Goal: Transaction & Acquisition: Purchase product/service

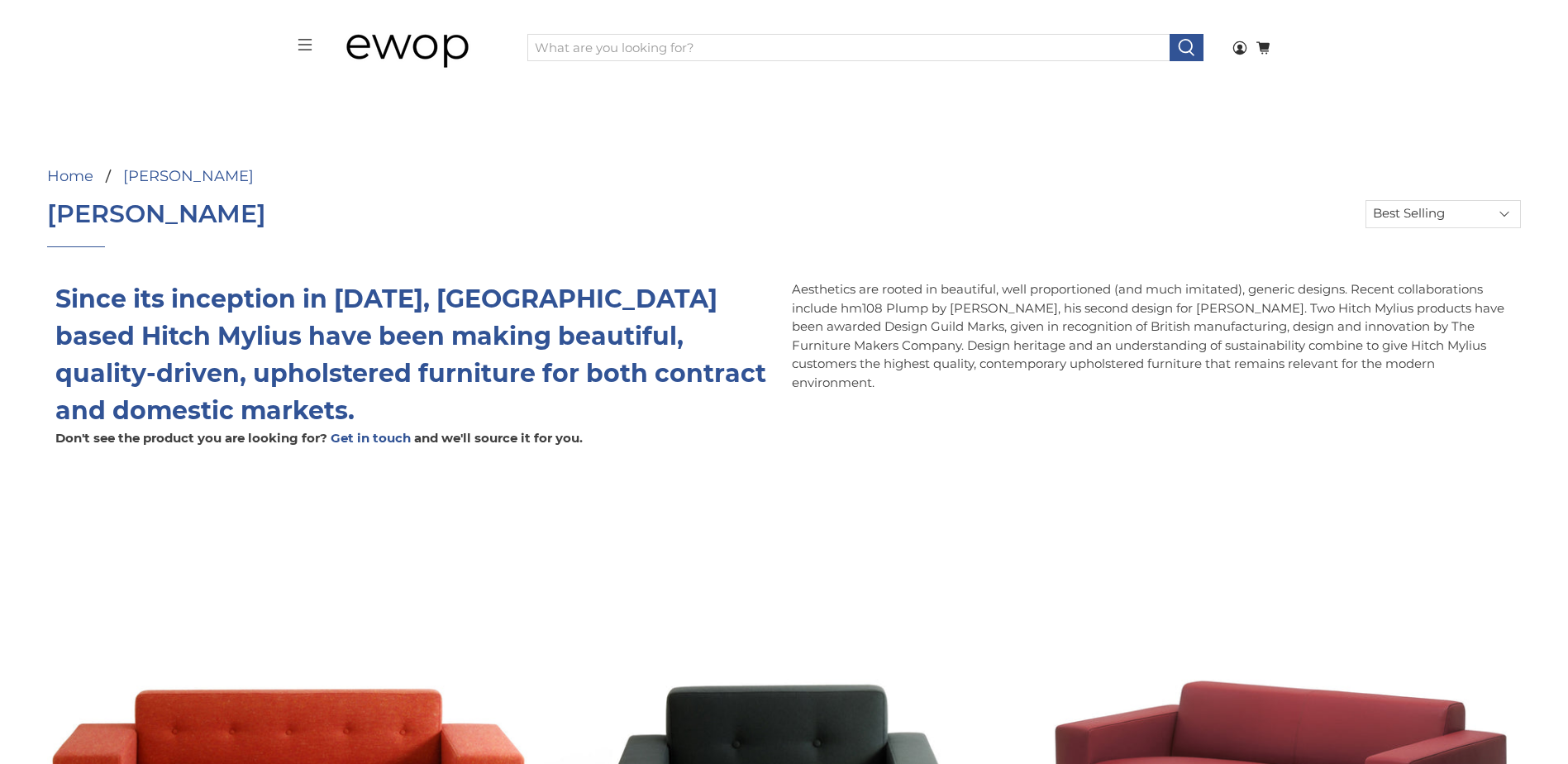
select select "best-selling"
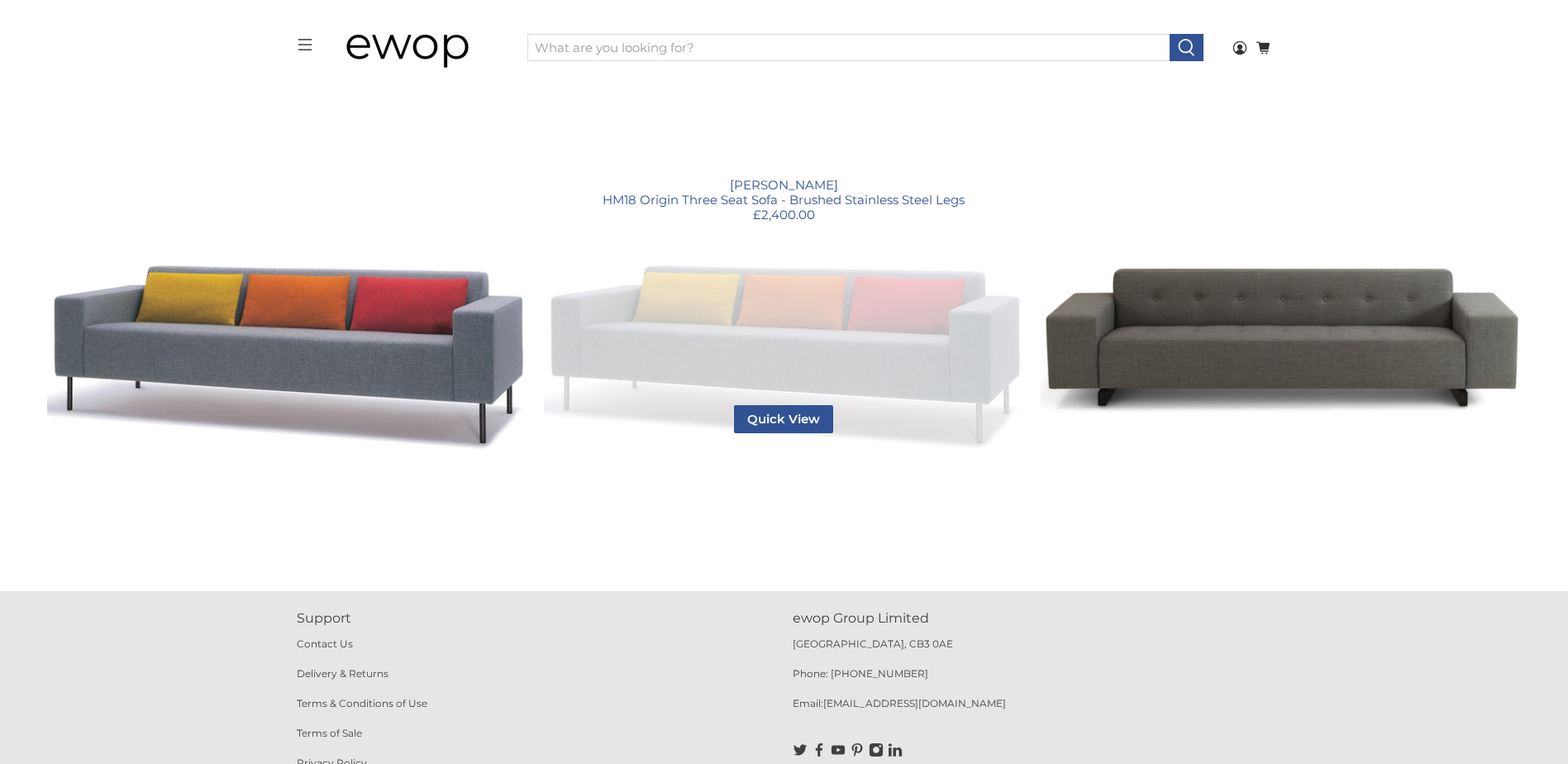
scroll to position [1509, 0]
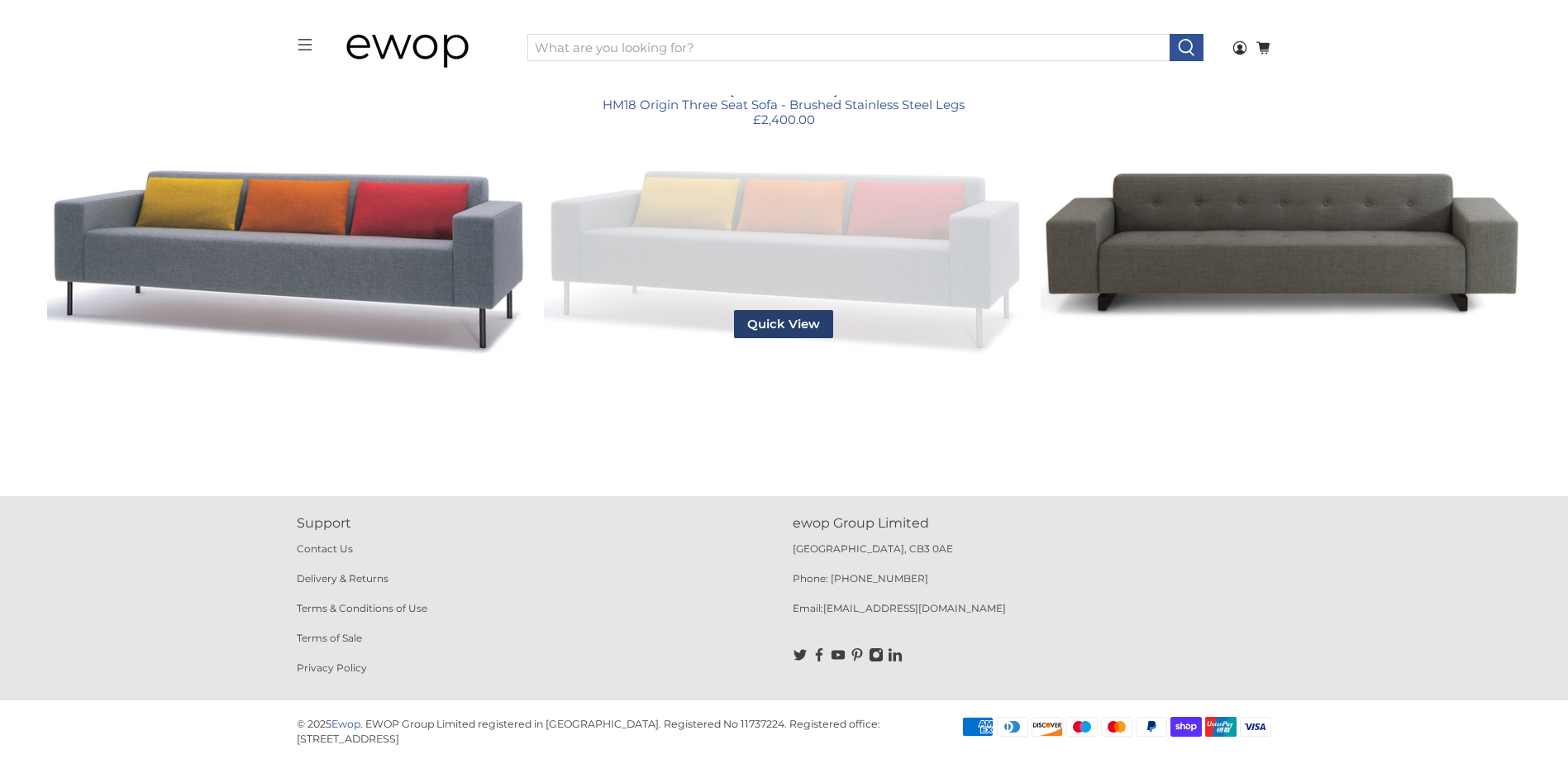
click at [780, 316] on span "Quick View" at bounding box center [784, 323] width 99 height 28
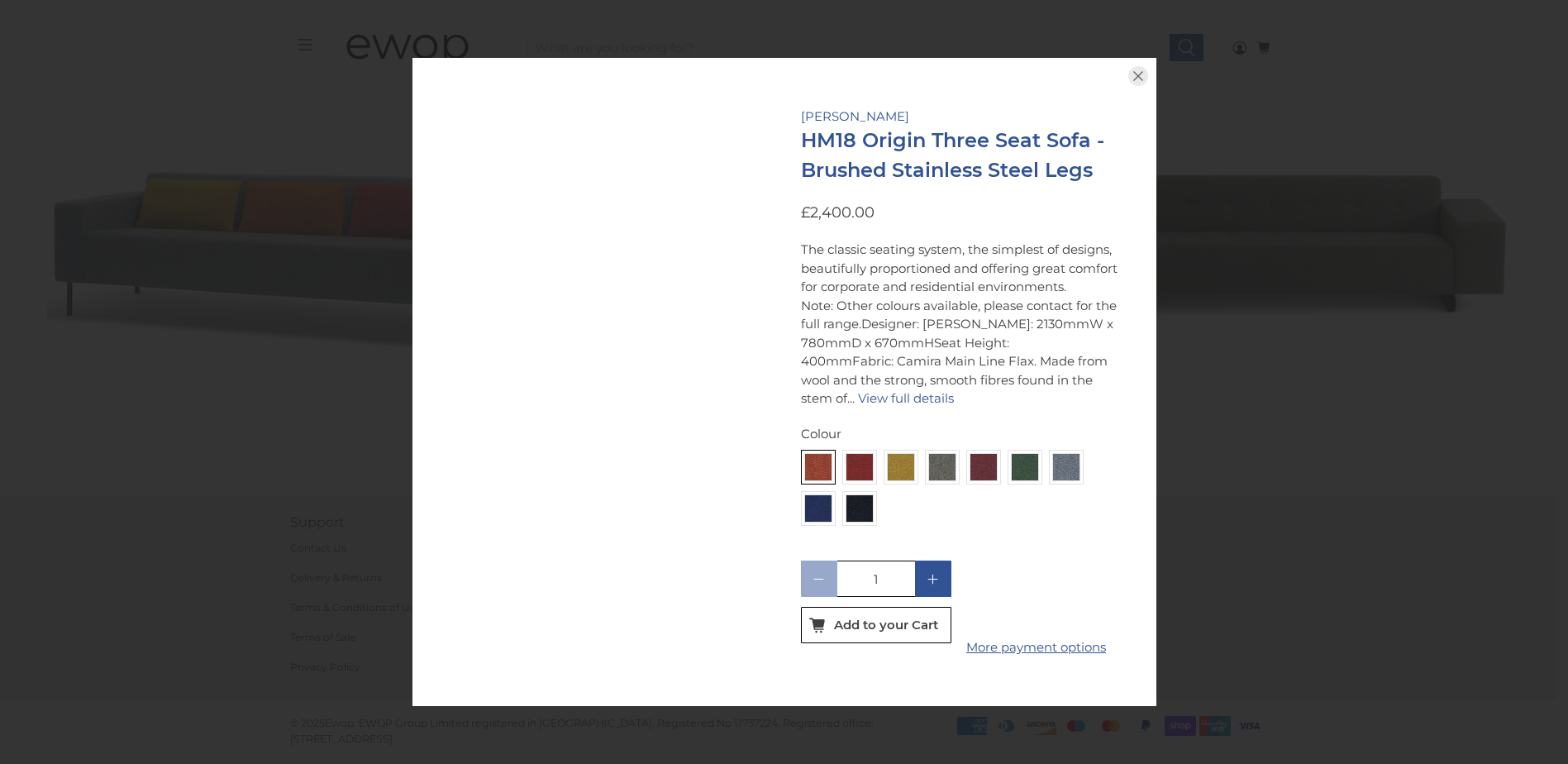
scroll to position [1497, 0]
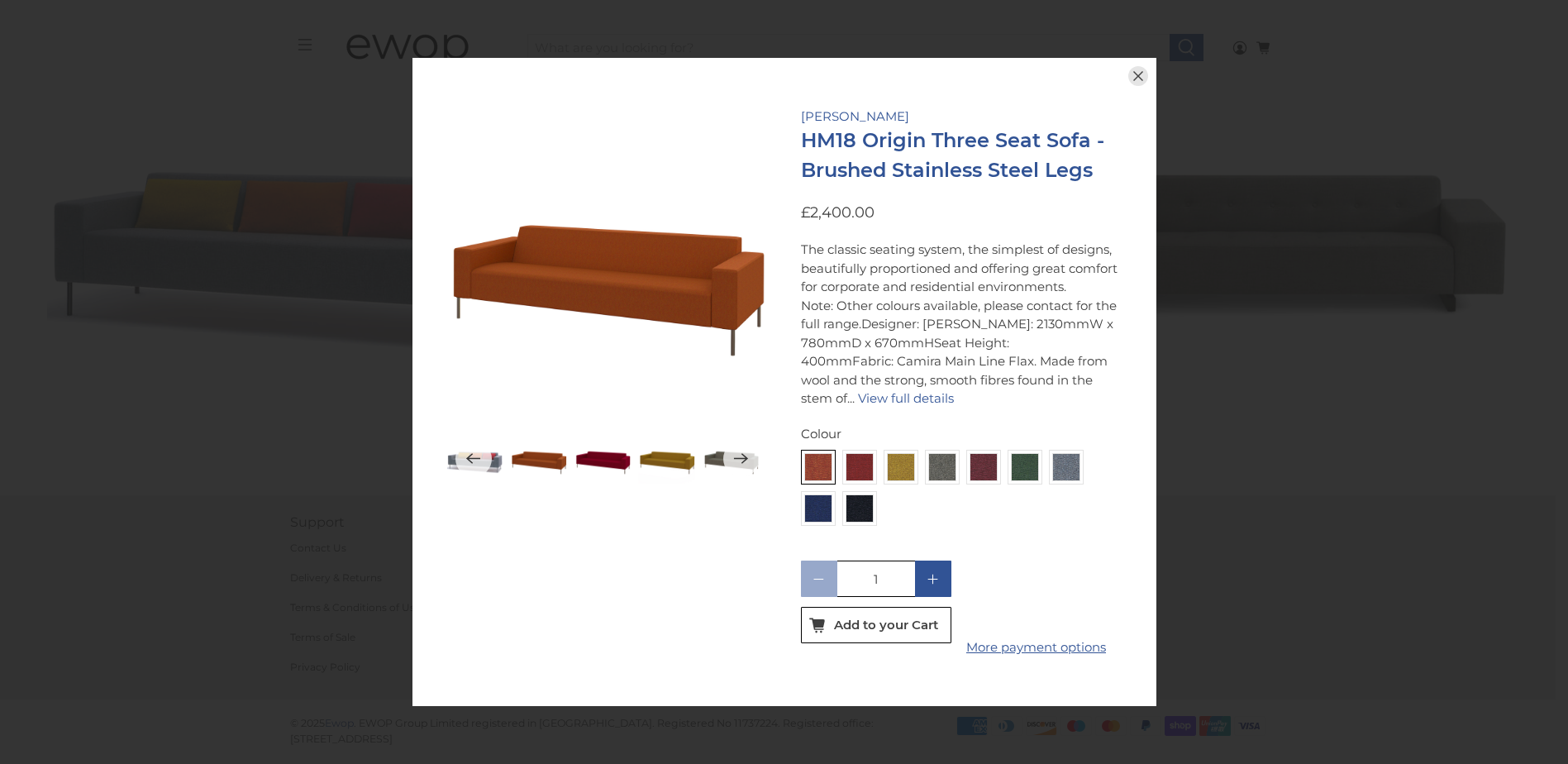
click at [1137, 71] on icon "button" at bounding box center [1138, 76] width 10 height 10
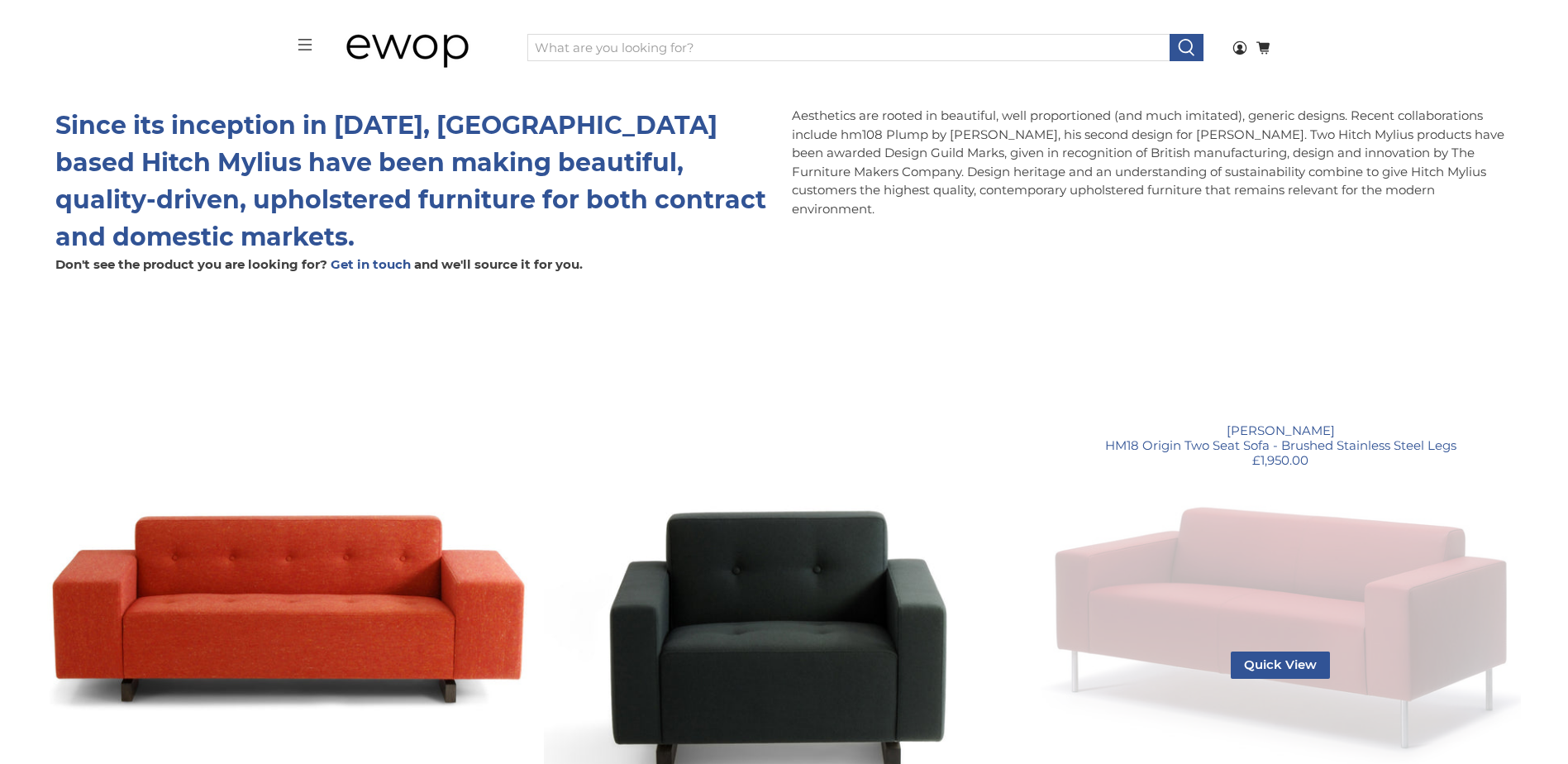
scroll to position [0, 0]
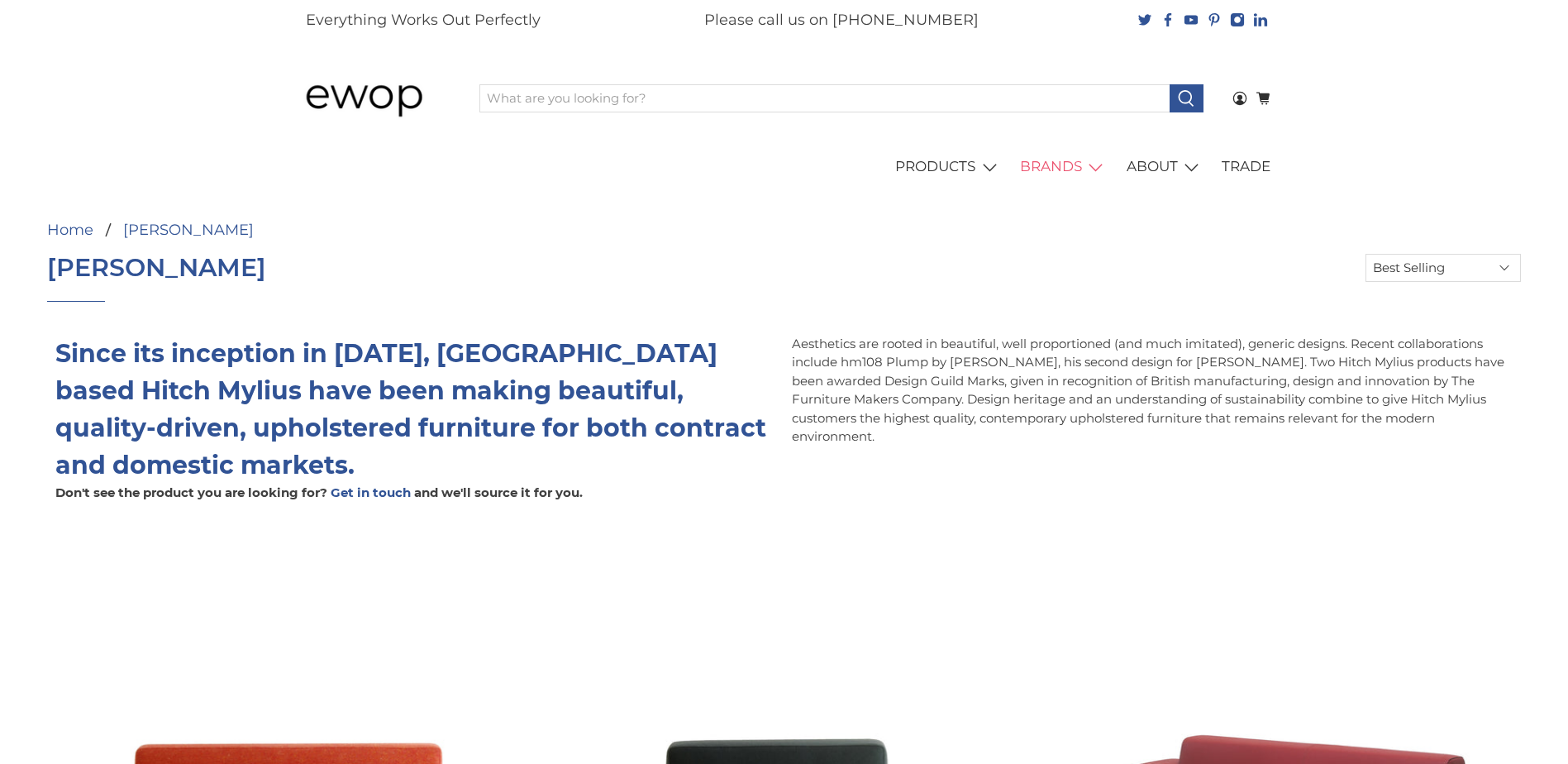
click at [366, 73] on img at bounding box center [376, 98] width 157 height 79
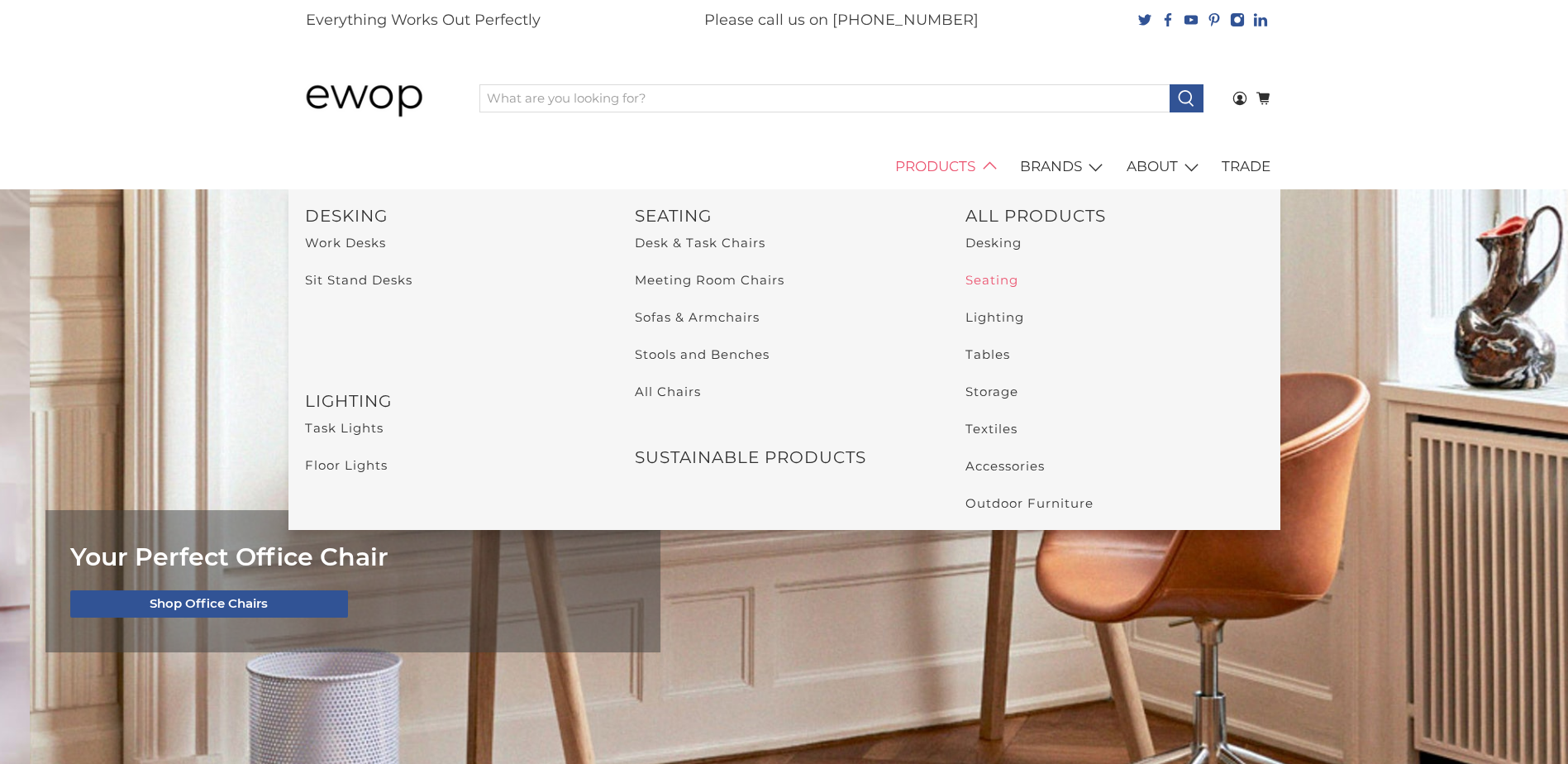
click at [984, 281] on link "Seating" at bounding box center [991, 280] width 53 height 16
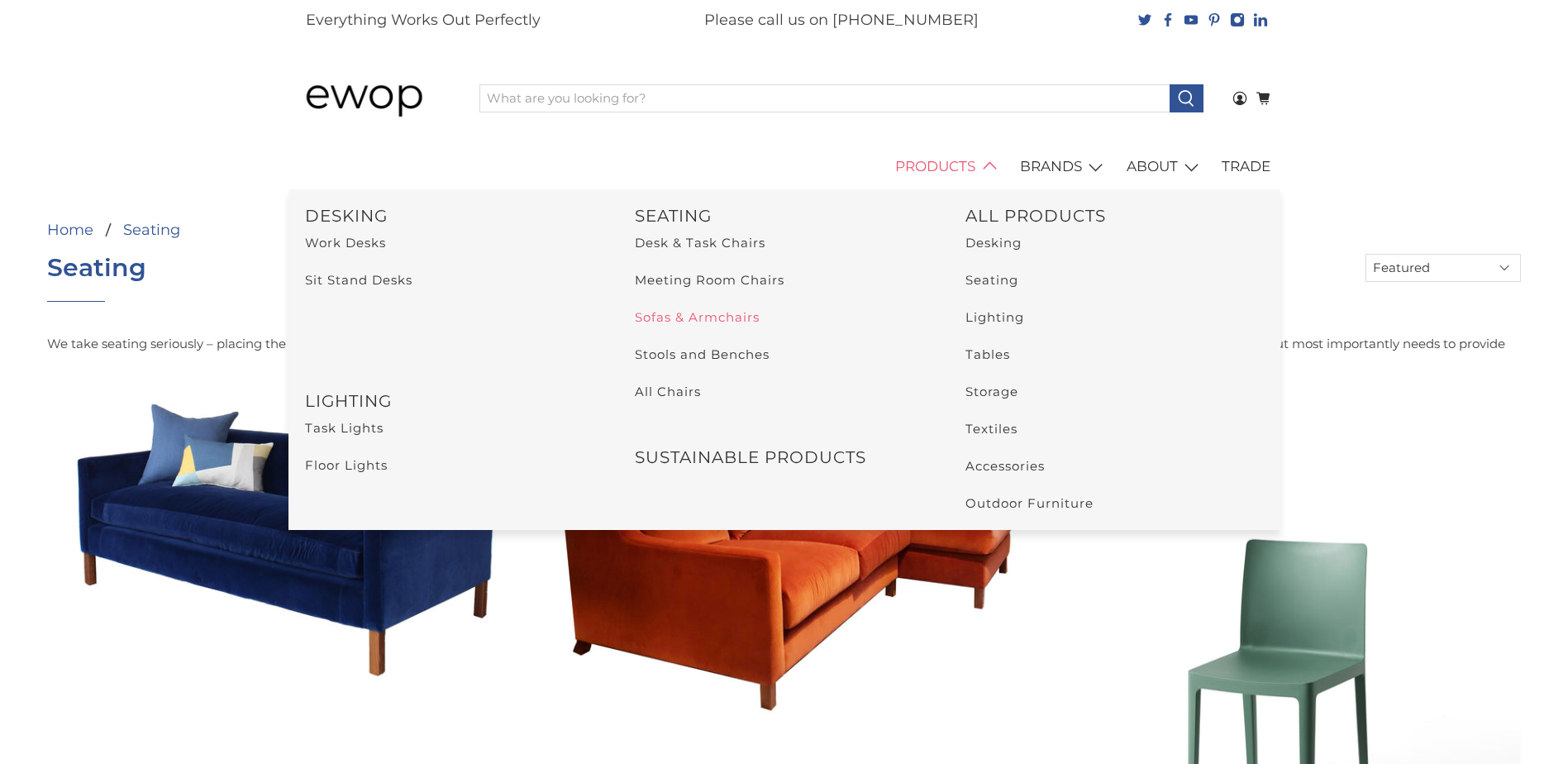
click at [731, 312] on link "Sofas & Armchairs" at bounding box center [697, 317] width 125 height 16
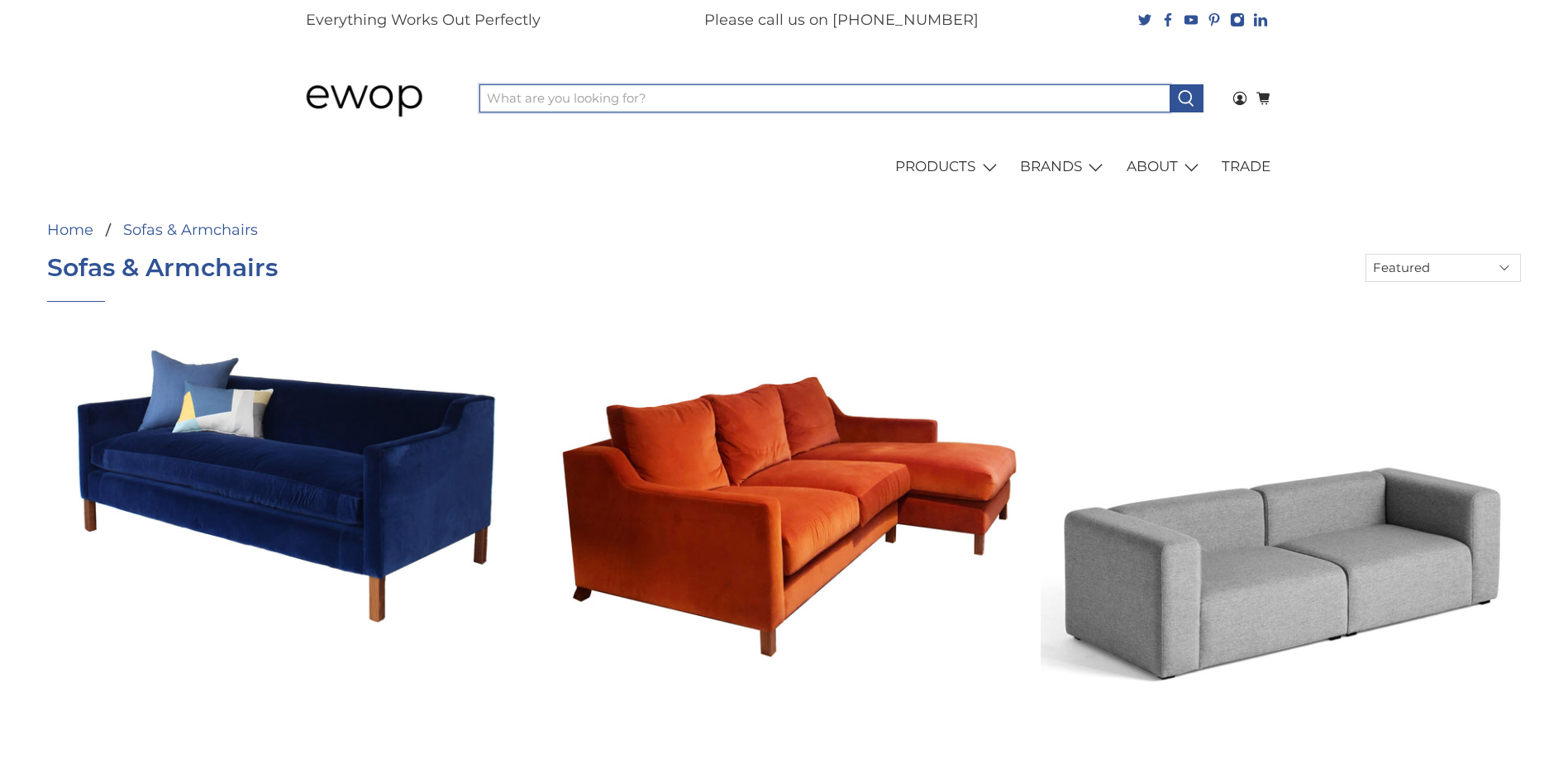
click at [715, 90] on input "What are you looking for?" at bounding box center [824, 97] width 691 height 28
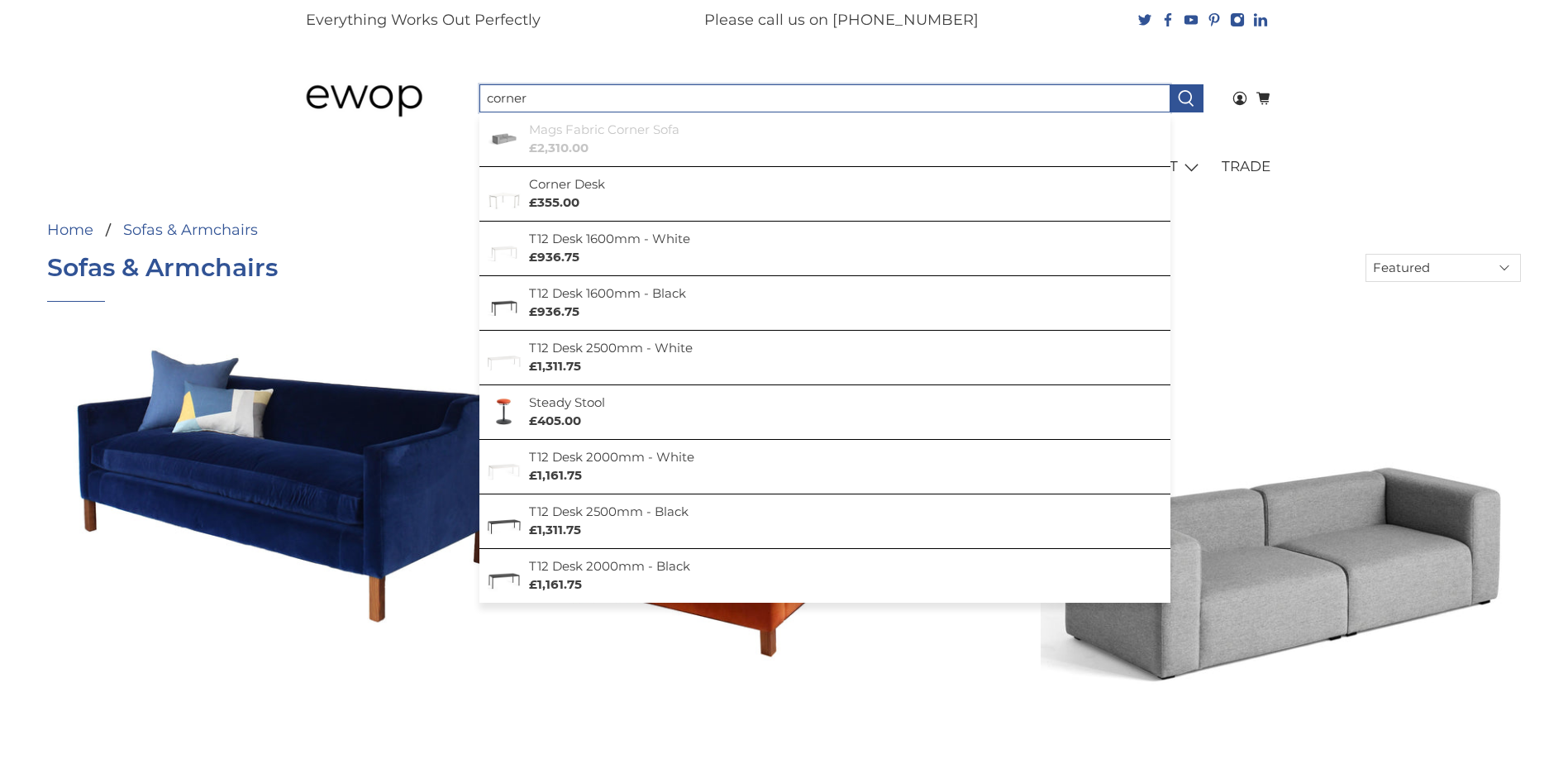
type input "corner"
click at [635, 146] on span "£2,310.00" at bounding box center [604, 148] width 150 height 19
